Goal: Information Seeking & Learning: Find specific page/section

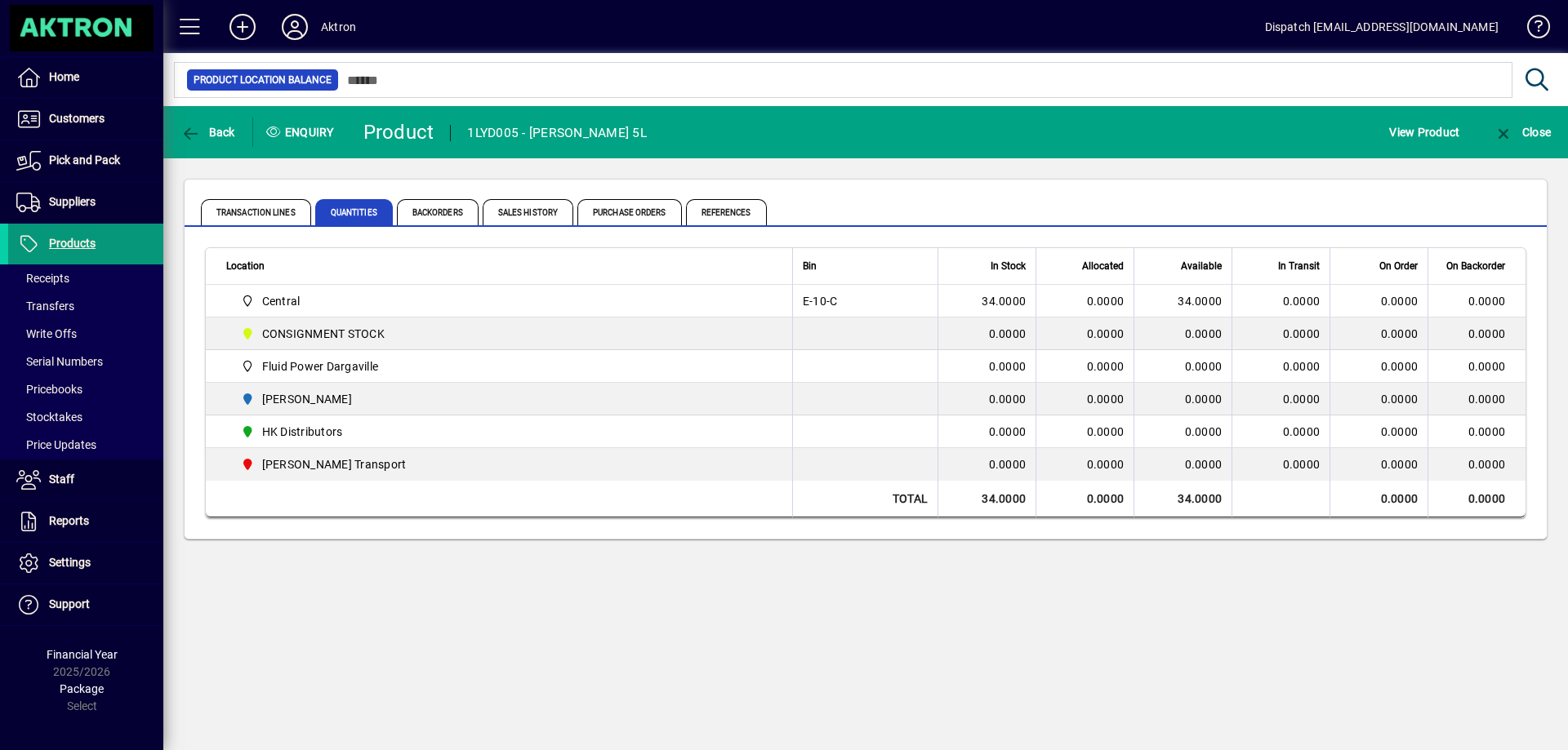
click at [106, 239] on span at bounding box center [85, 244] width 155 height 39
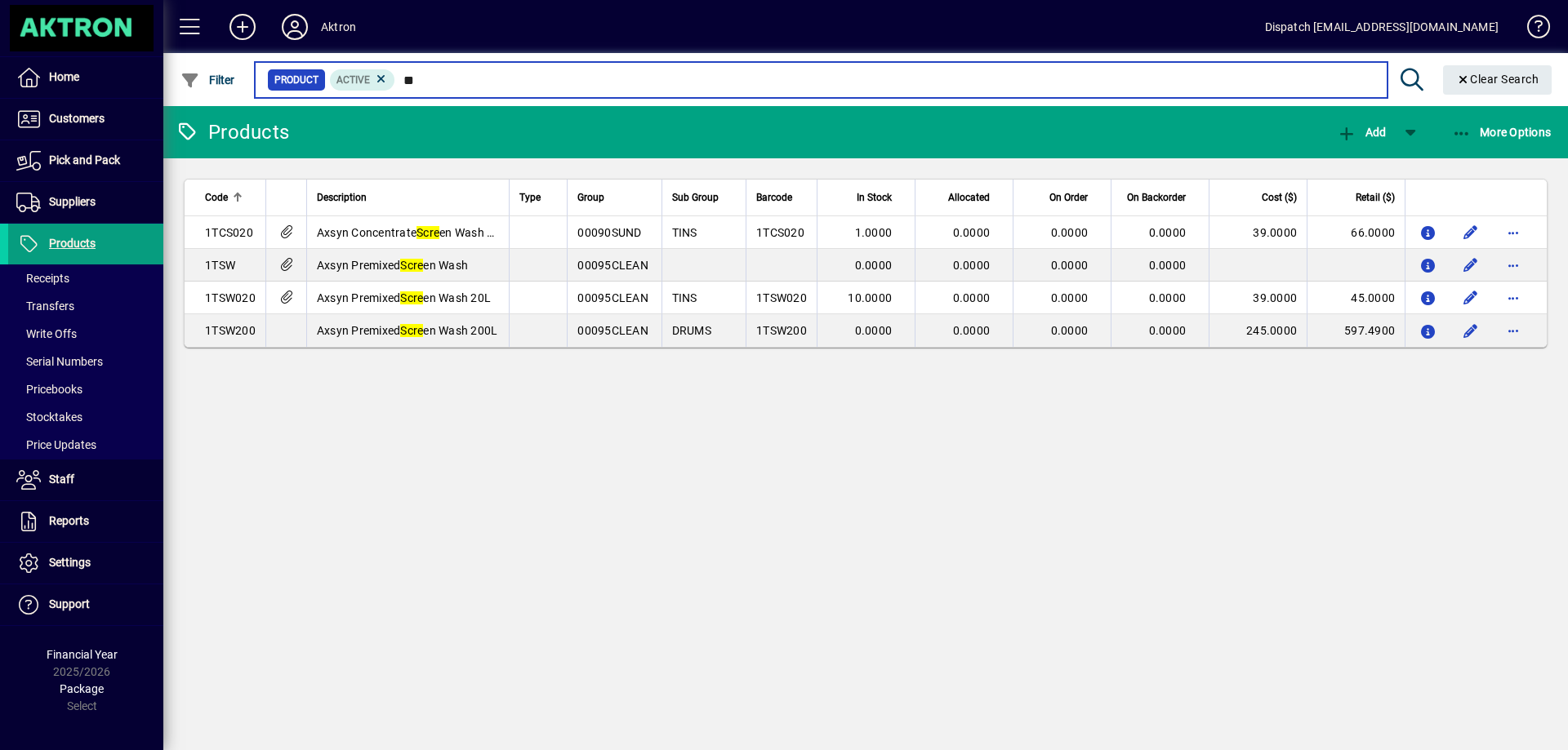
type input "*"
